Goal: Information Seeking & Learning: Learn about a topic

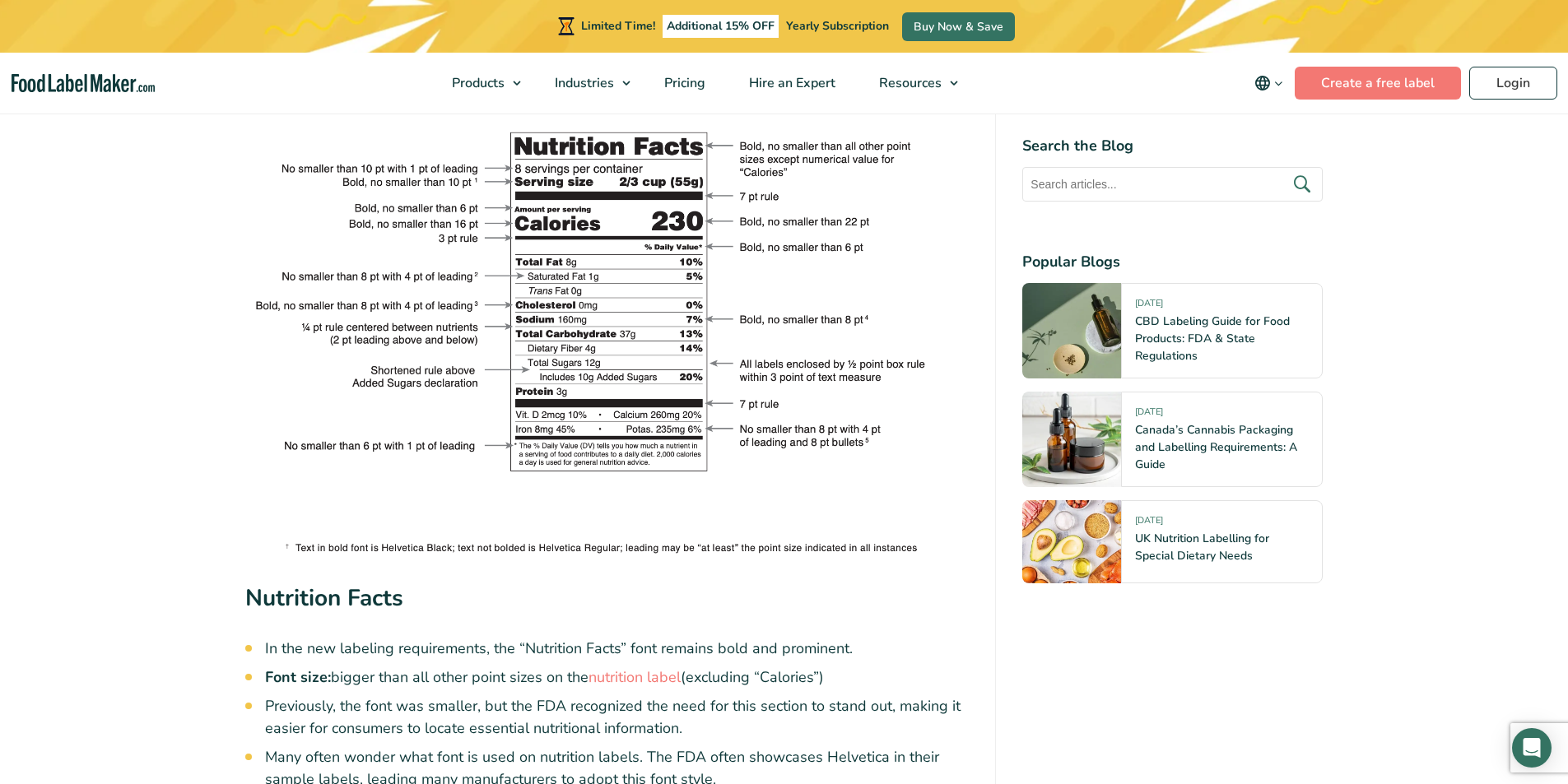
scroll to position [2963, 0]
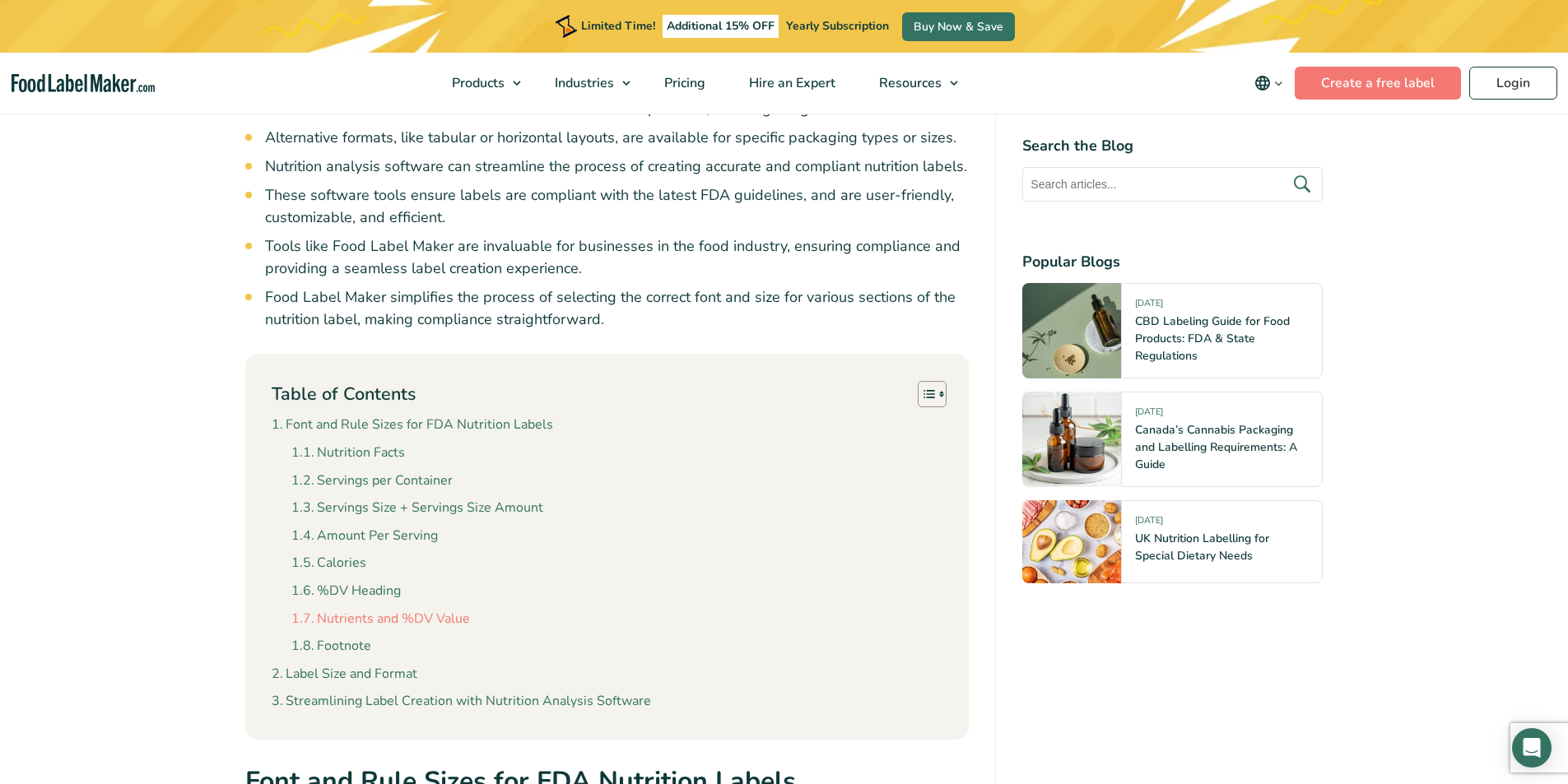
scroll to position [1399, 0]
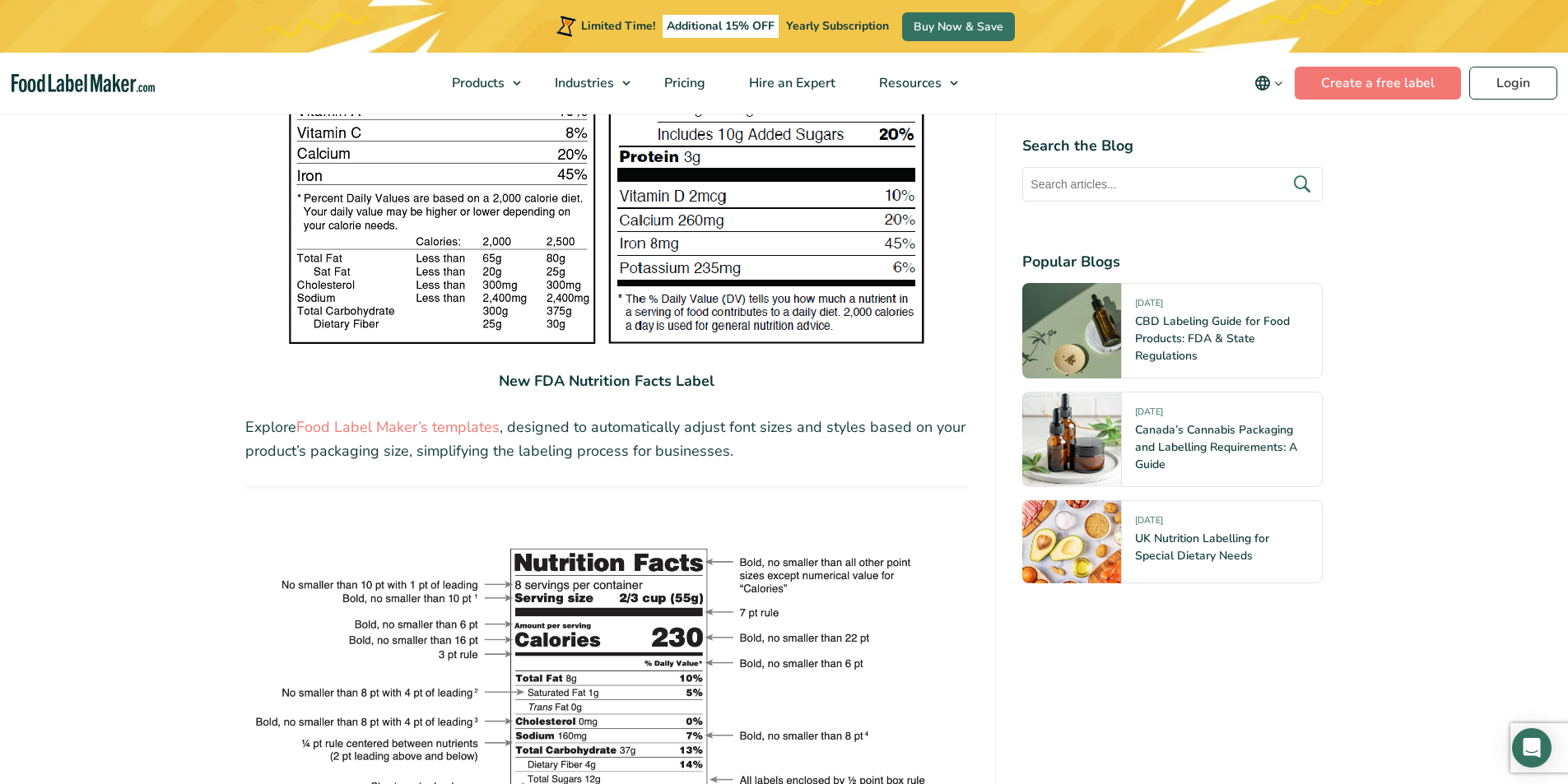
scroll to position [2798, 0]
